Goal: Task Accomplishment & Management: Manage account settings

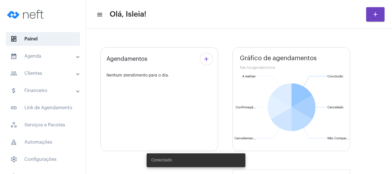
type input "[URL][DOMAIN_NAME]"
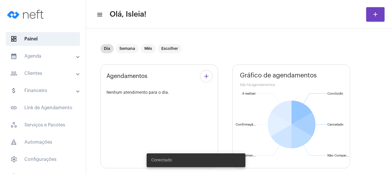
click at [29, 55] on mat-panel-title "calendar_month_outlined Agenda" at bounding box center [43, 56] width 66 height 7
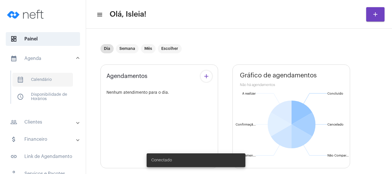
click at [50, 79] on span "calendar_month_outlined Calendário" at bounding box center [42, 80] width 61 height 14
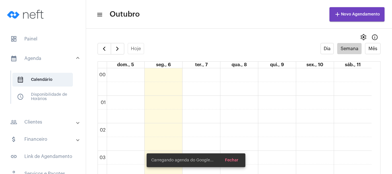
scroll to position [166, 0]
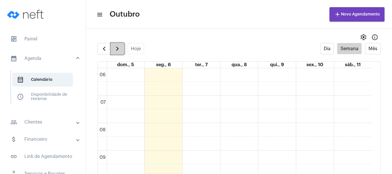
click at [121, 46] on span "button" at bounding box center [117, 48] width 7 height 7
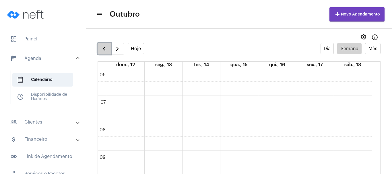
click at [105, 47] on span "button" at bounding box center [104, 48] width 7 height 7
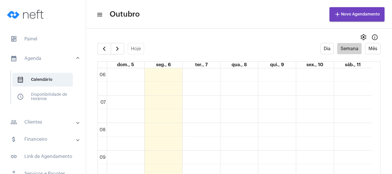
click at [221, 36] on div "settings info_outlined" at bounding box center [239, 37] width 306 height 11
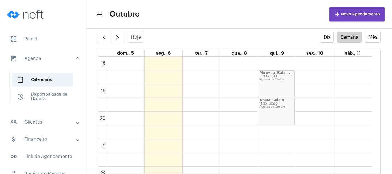
scroll to position [544, 0]
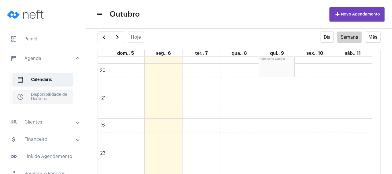
click at [40, 102] on span "schedule Disponibilidade de Horários" at bounding box center [42, 97] width 61 height 14
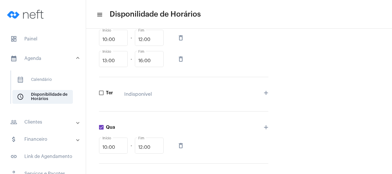
scroll to position [138, 0]
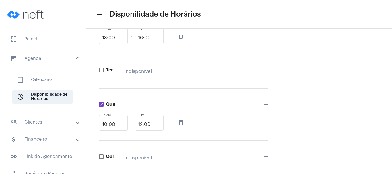
click at [181, 124] on mat-icon "delete_outline" at bounding box center [180, 122] width 7 height 7
checkbox input "false"
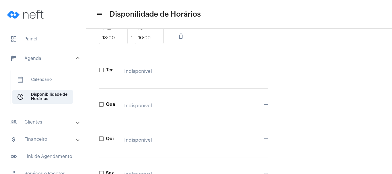
click at [304, 105] on div "Agenda Nome * Psicoterapia Online Serviços desta agenda Dom Indisponível add Se…" at bounding box center [239, 103] width 283 height 369
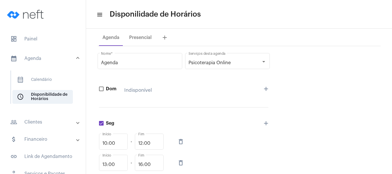
scroll to position [0, 0]
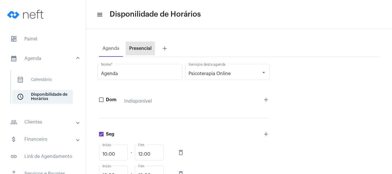
click at [145, 46] on div "Presencial" at bounding box center [140, 48] width 22 height 5
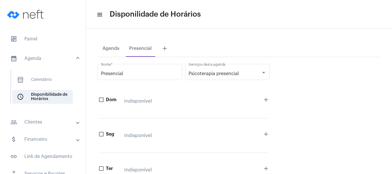
click at [254, 42] on div "Agenda Presencial add" at bounding box center [239, 48] width 283 height 17
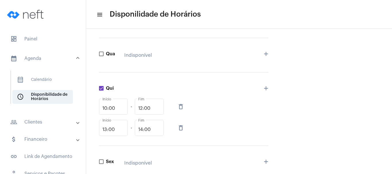
scroll to position [161, 0]
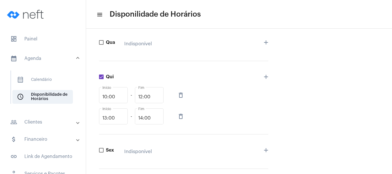
click at [304, 104] on div "Presencial Nome * Psicoterapia presencial Serviços desta agenda Dom Indisponíve…" at bounding box center [239, 61] width 283 height 330
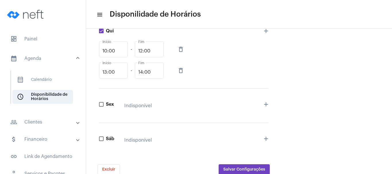
scroll to position [224, 0]
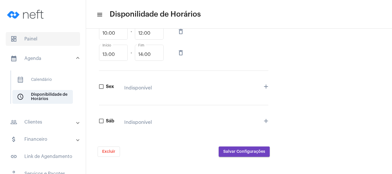
click at [32, 42] on span "dashboard Painel" at bounding box center [43, 39] width 74 height 14
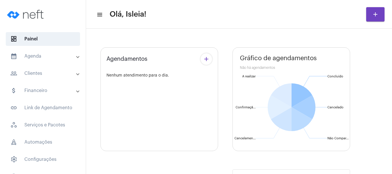
type input "[URL][DOMAIN_NAME]"
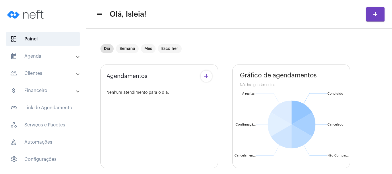
click at [34, 59] on mat-panel-title "calendar_month_outlined Agenda" at bounding box center [43, 56] width 66 height 7
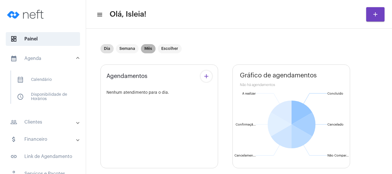
click at [144, 49] on mat-chip "Mês" at bounding box center [148, 48] width 15 height 9
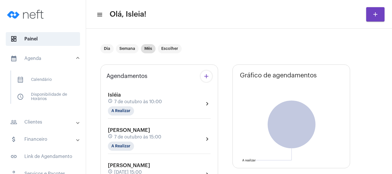
click at [94, 64] on div "Dia Semana Mês Escolher Agendamentos add Isléia schedule [DATE] 10:00 A Realiza…" at bounding box center [239, 147] width 300 height 230
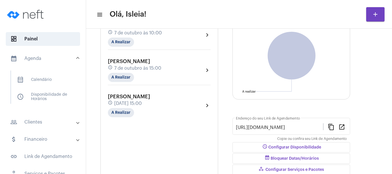
scroll to position [80, 0]
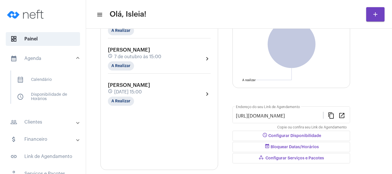
click at [220, 13] on mat-toolbar-row "menu Olá, Isleia! add" at bounding box center [239, 14] width 306 height 18
